Goal: Check status

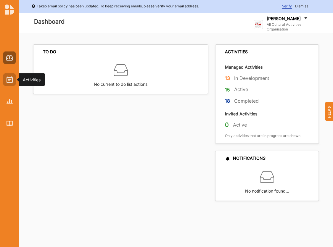
click at [12, 79] on img at bounding box center [10, 79] width 6 height 7
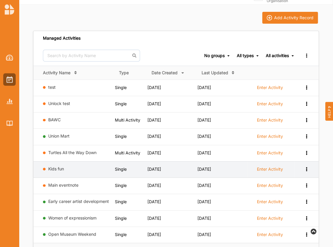
scroll to position [33, 0]
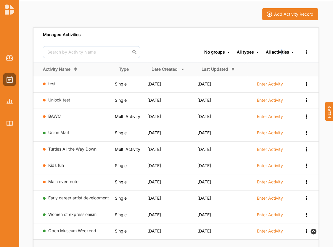
click at [281, 53] on div "All activities" at bounding box center [277, 51] width 23 height 5
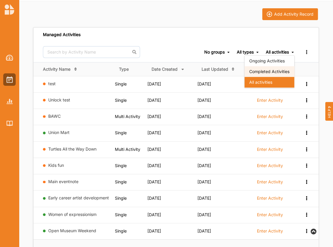
click at [274, 71] on div "Completed Activities" at bounding box center [269, 71] width 50 height 11
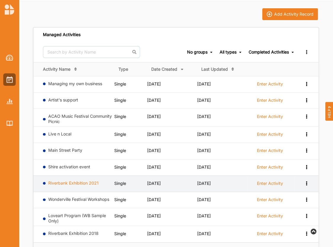
click at [89, 181] on link "Riverbank Exhibition 2021" at bounding box center [73, 182] width 50 height 5
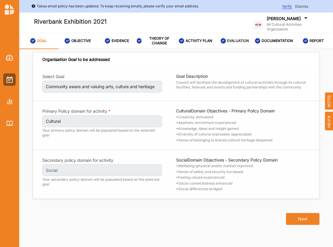
click at [240, 41] on label "EVALUATION" at bounding box center [238, 40] width 22 height 5
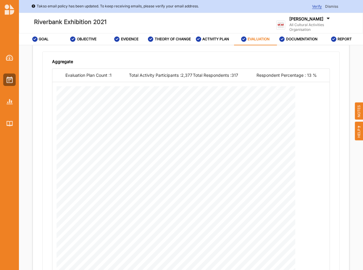
scroll to position [357, 0]
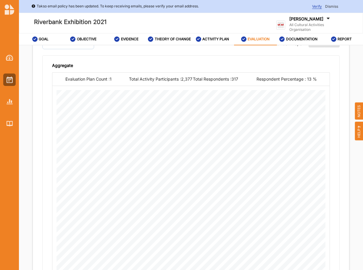
click at [216, 55] on div "All Methods Aggregate Results Separated Results Include in report Yes No" at bounding box center [190, 43] width 297 height 24
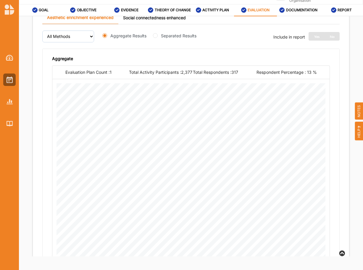
scroll to position [294, 0]
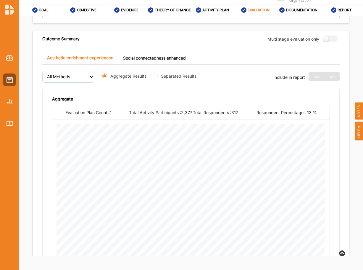
click at [169, 78] on label "Separated Results" at bounding box center [179, 76] width 36 height 6
click at [158, 78] on input "Separated Results" at bounding box center [155, 75] width 5 height 5
radio input "true"
click at [147, 58] on link "Social connectedness enhanced" at bounding box center [154, 57] width 72 height 13
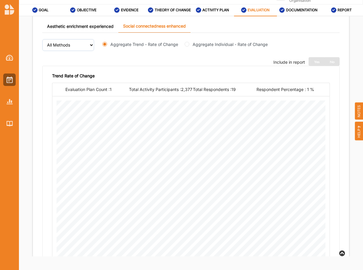
scroll to position [305, 0]
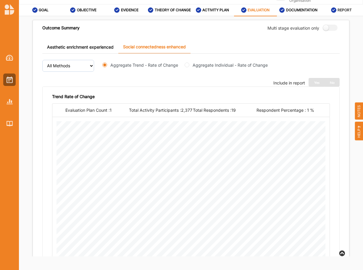
click at [333, 8] on label "REPORT" at bounding box center [345, 10] width 14 height 5
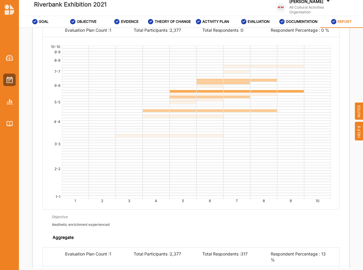
scroll to position [3, 0]
